Goal: Navigation & Orientation: Find specific page/section

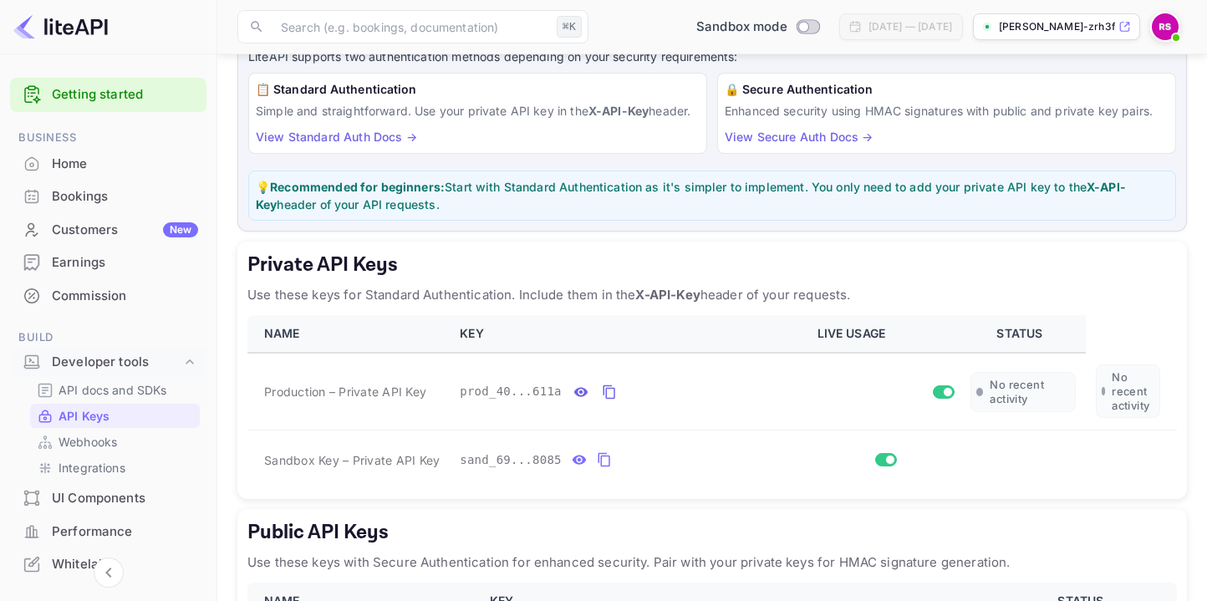
click at [68, 197] on div "Bookings" at bounding box center [125, 196] width 146 height 19
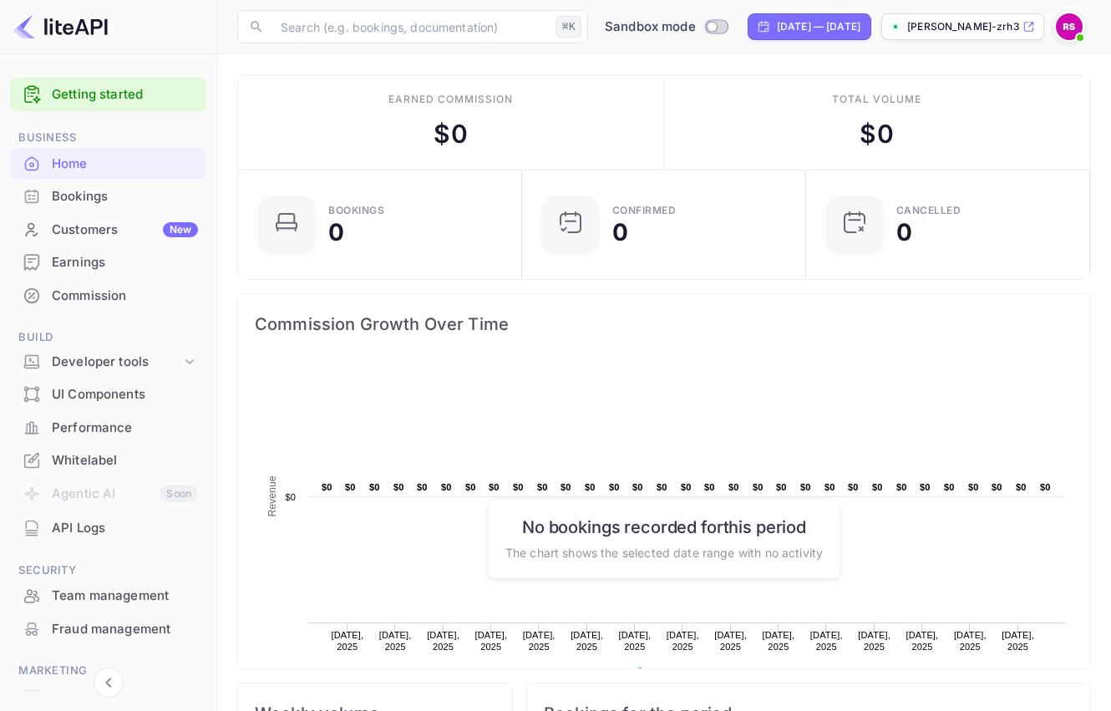
scroll to position [259, 262]
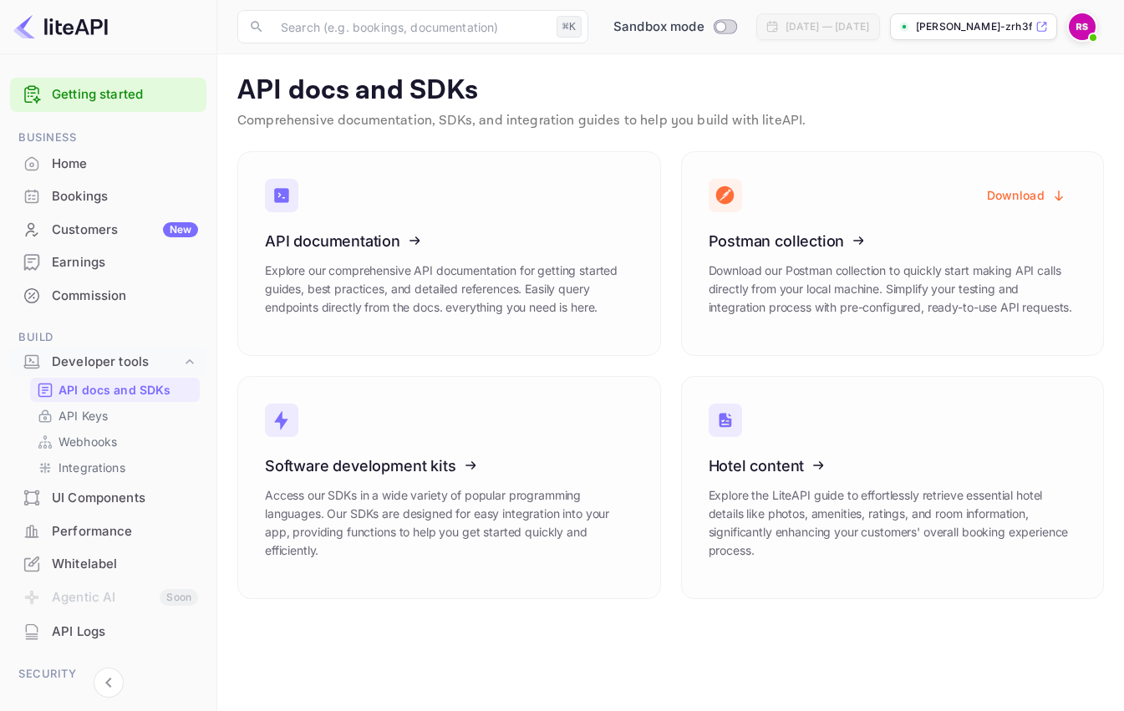
scroll to position [94, 0]
